Goal: Navigation & Orientation: Find specific page/section

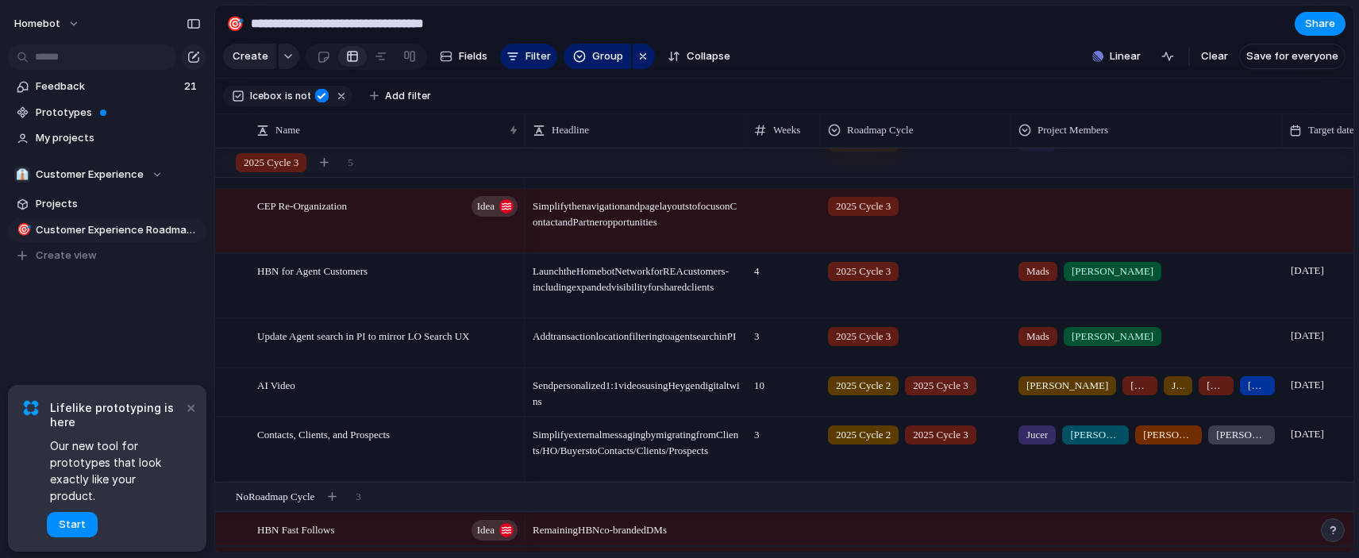
scroll to position [350, 0]
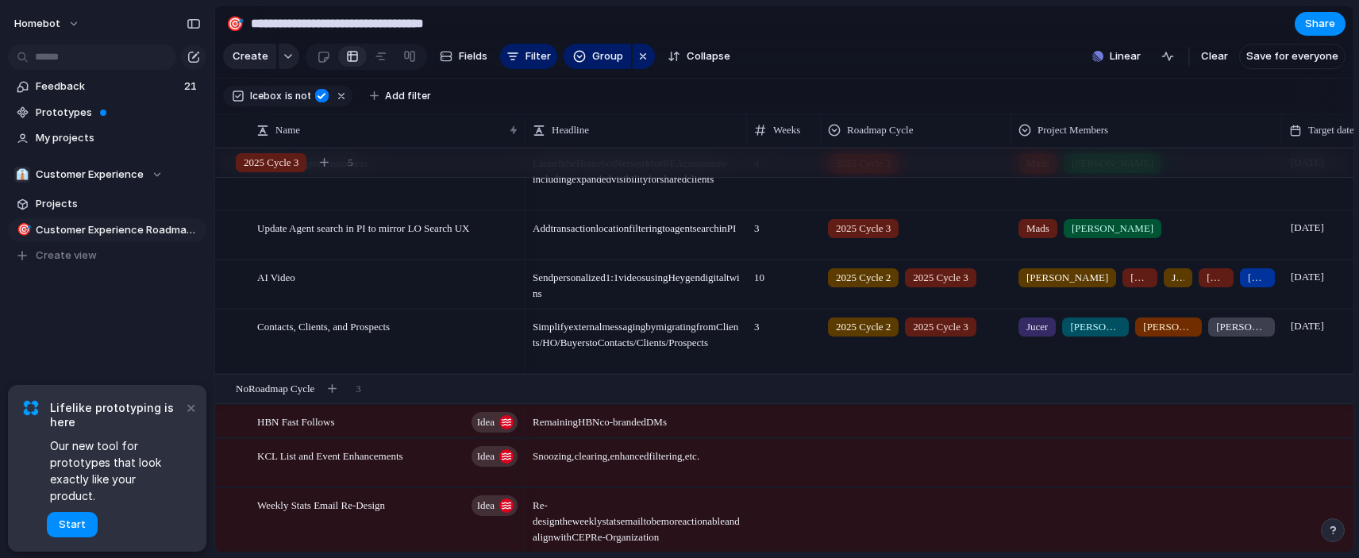
click at [626, 445] on span "Snoozing, clearing, enhanced filtering, etc." at bounding box center [636, 452] width 220 height 25
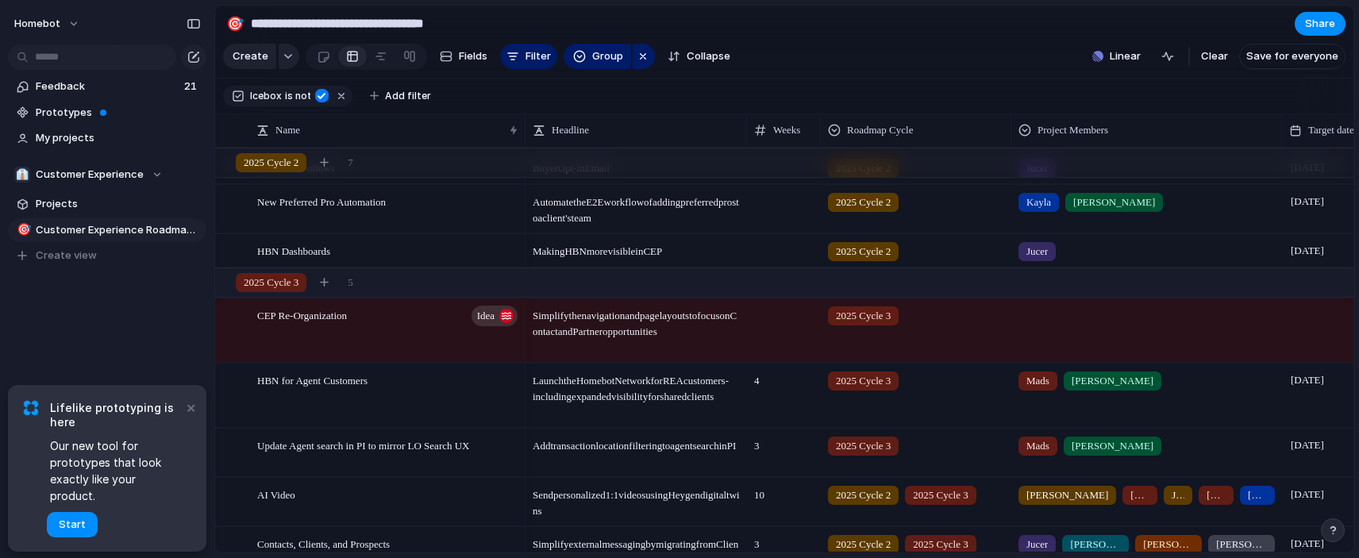
scroll to position [0, 0]
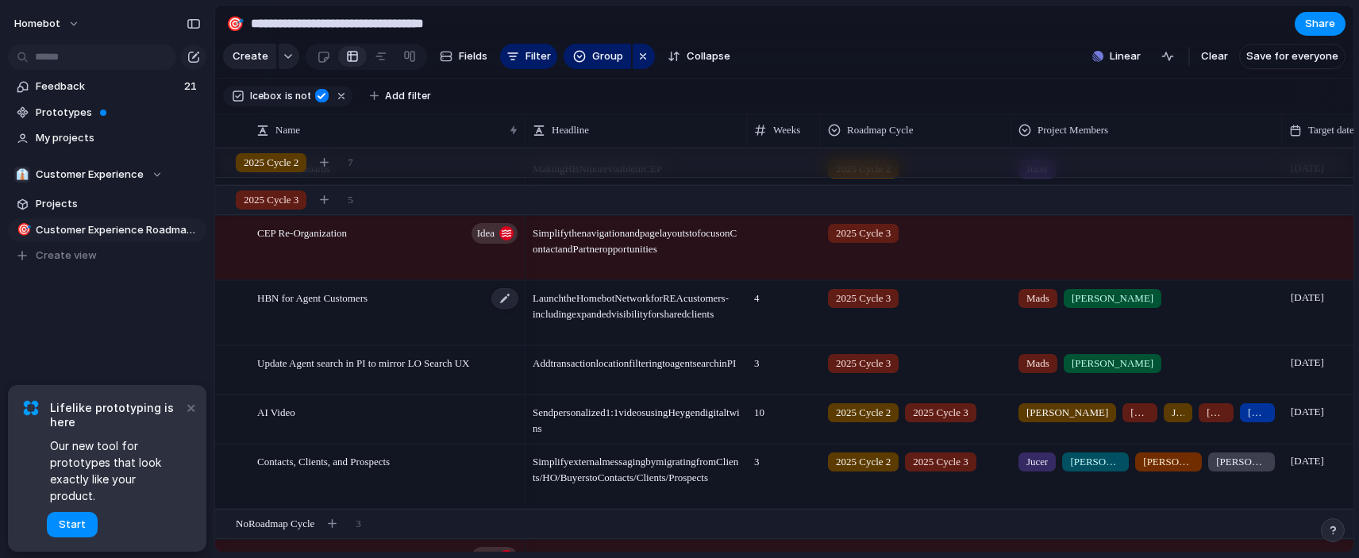
click at [346, 297] on span "HBN for Agent Customers" at bounding box center [312, 297] width 110 height 18
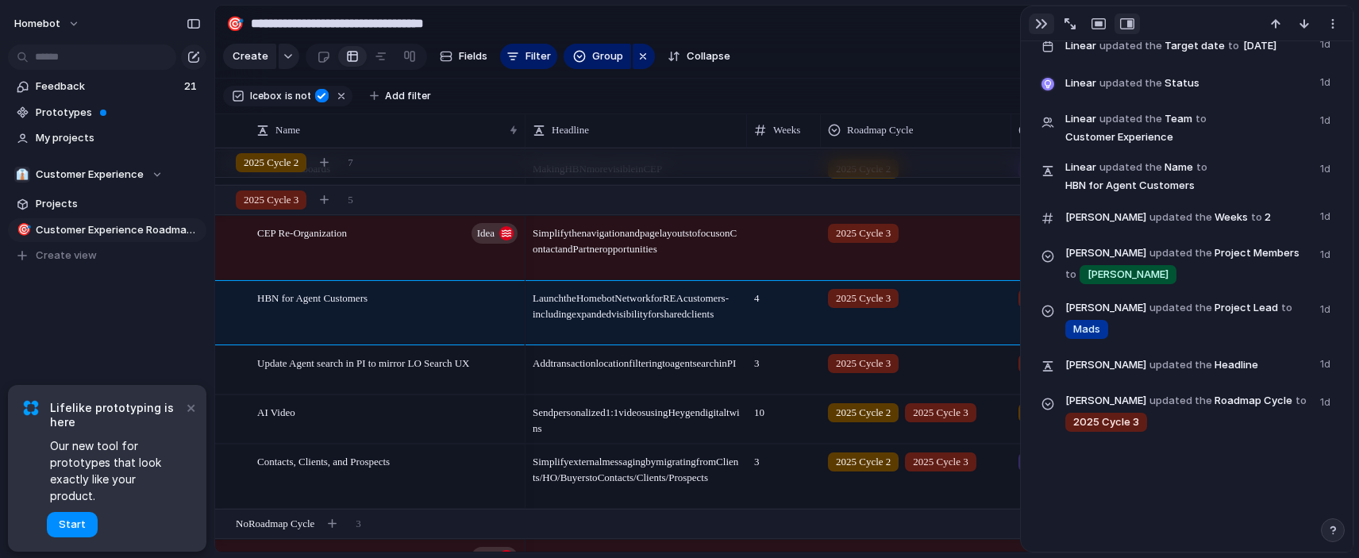
click at [1038, 20] on div "button" at bounding box center [1041, 23] width 13 height 13
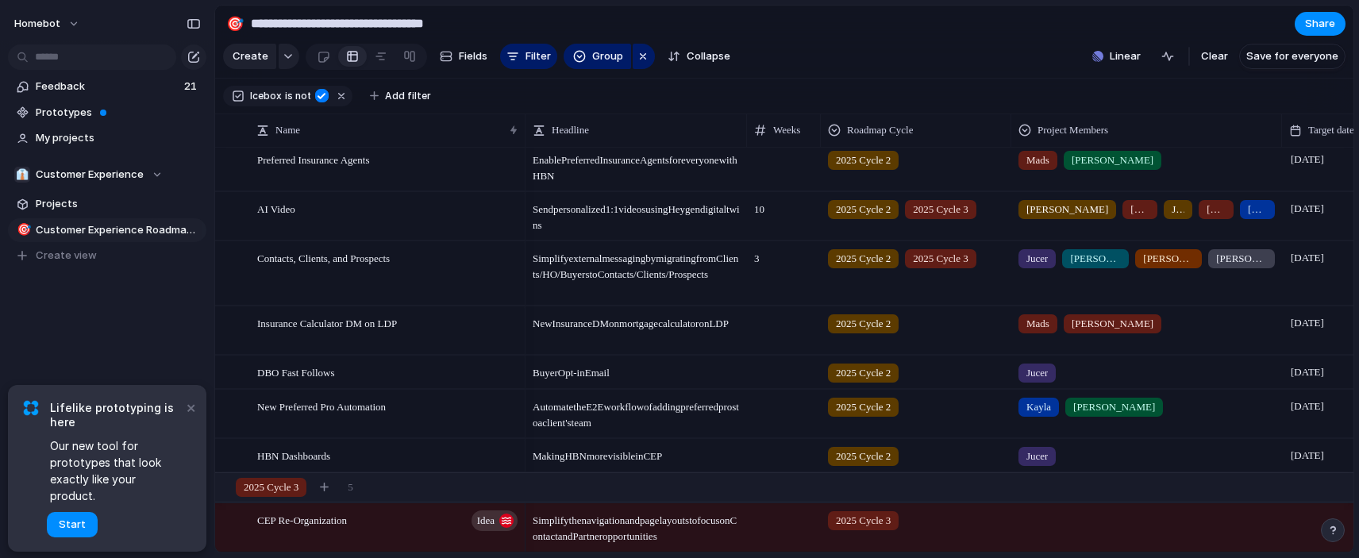
scroll to position [139, 0]
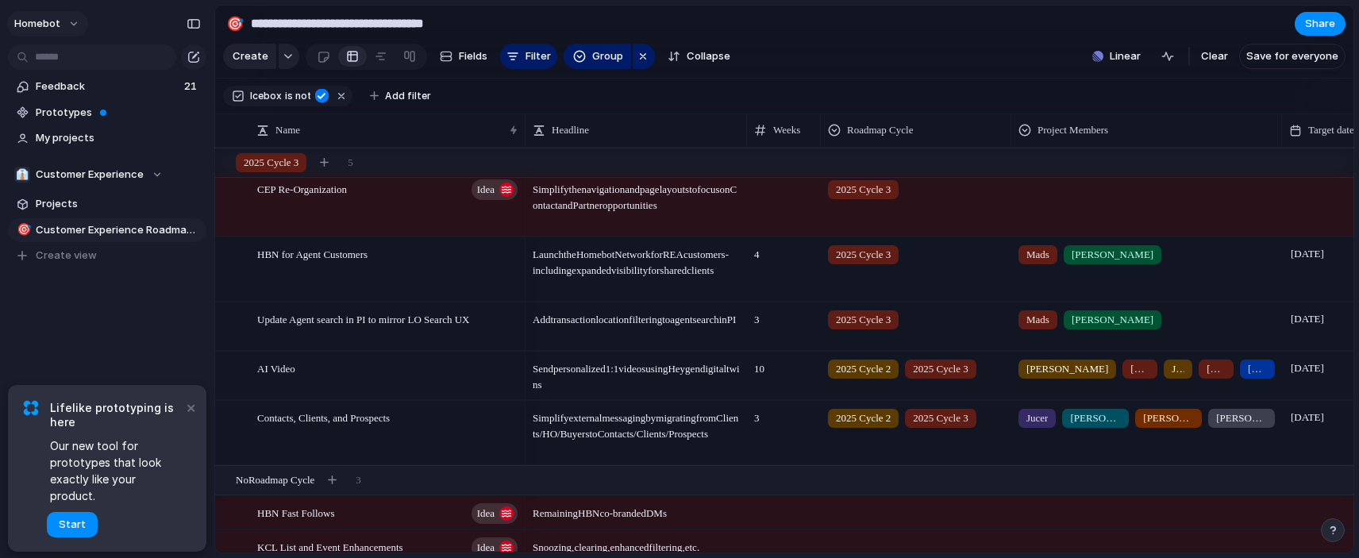
click at [69, 28] on button "Homebot" at bounding box center [47, 23] width 81 height 25
